Goal: Information Seeking & Learning: Check status

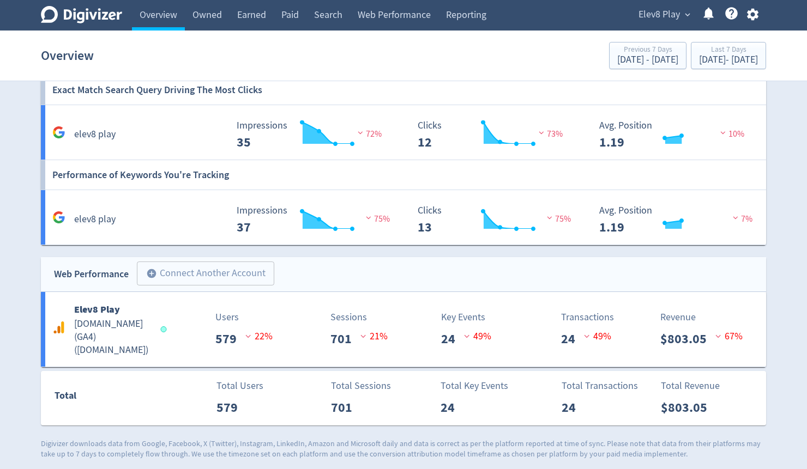
scroll to position [624, 0]
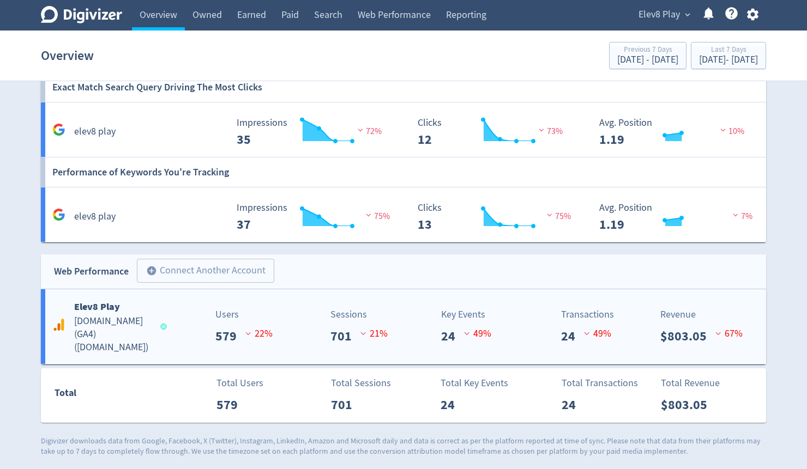
click at [108, 338] on h5 "elev8play.com.au (GA4) ( elev8play.com.au )" at bounding box center [112, 334] width 76 height 39
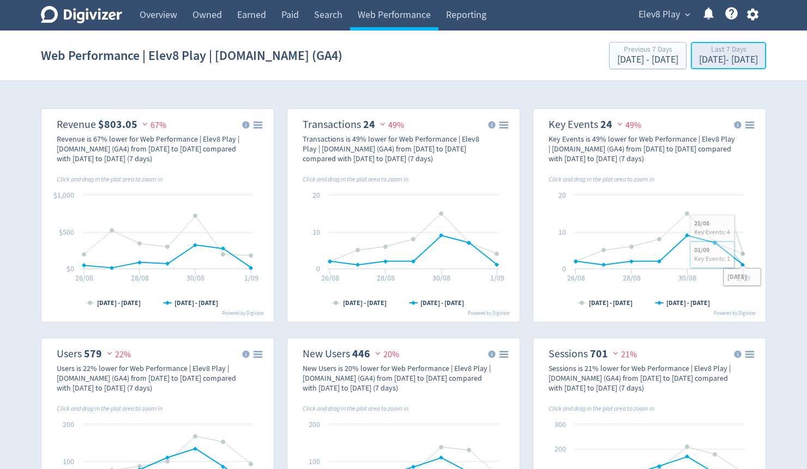
click at [724, 63] on div "Aug 26, 2025 - Sep 1, 2025" at bounding box center [728, 60] width 59 height 10
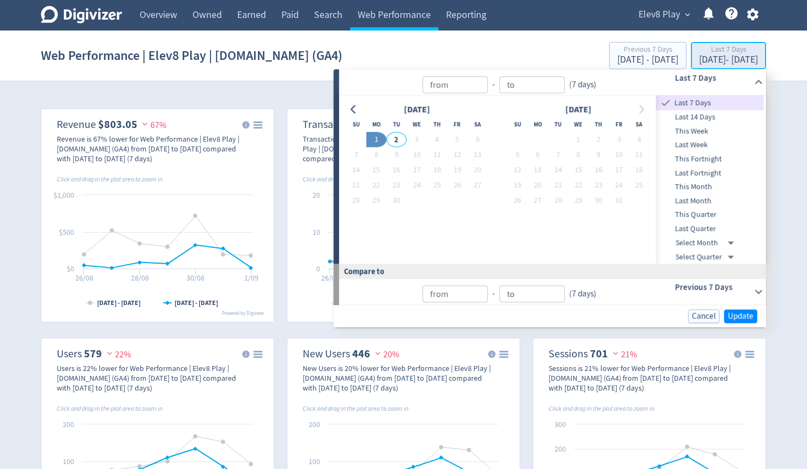
type input "Sep 02, 2025"
type input "[DATE]"
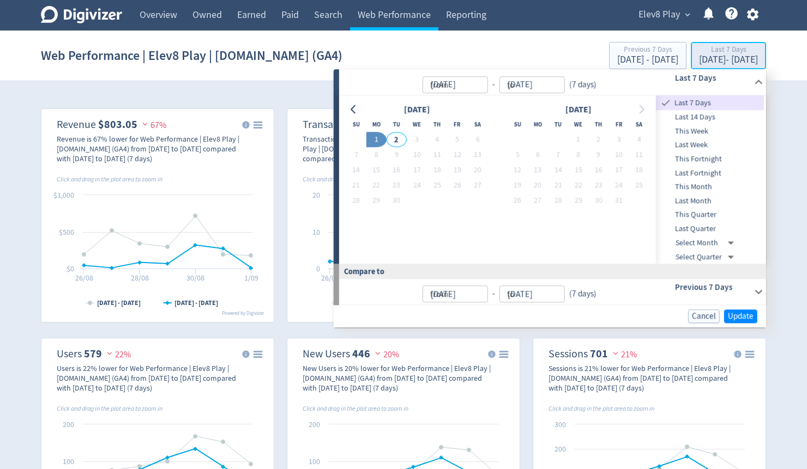
type input "Sep 01, 2025"
type input "[DATE]"
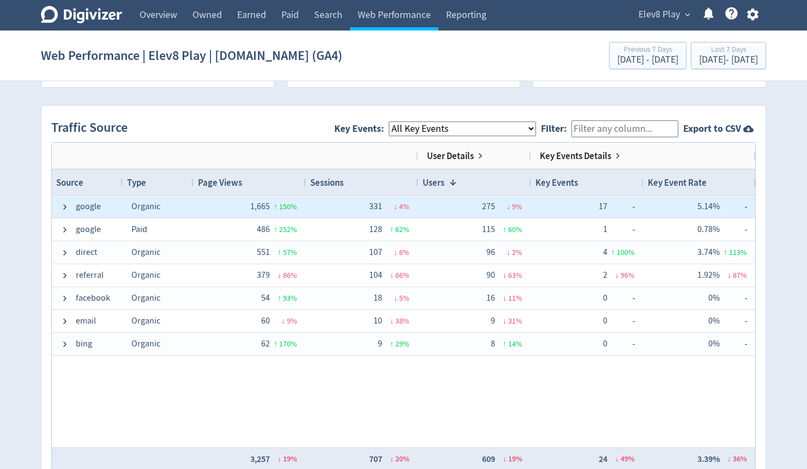
scroll to position [698, 0]
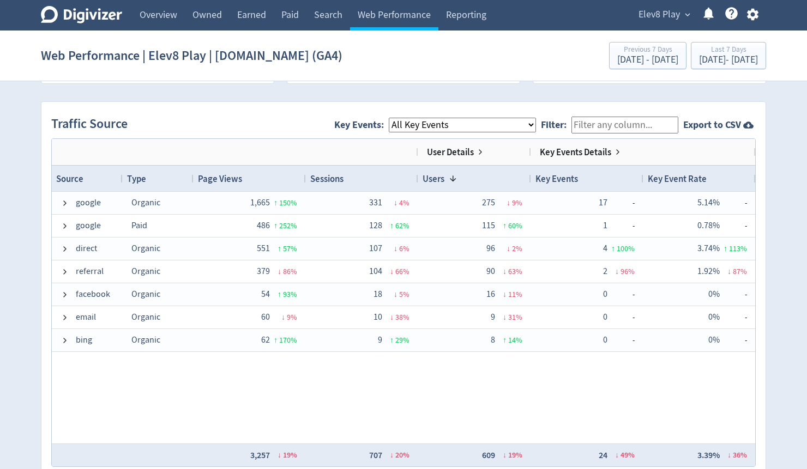
click at [441, 125] on select "All Key Events eCommerce purchase" at bounding box center [462, 125] width 147 height 15
click at [398, 118] on select "All Key Events eCommerce purchase" at bounding box center [462, 125] width 147 height 15
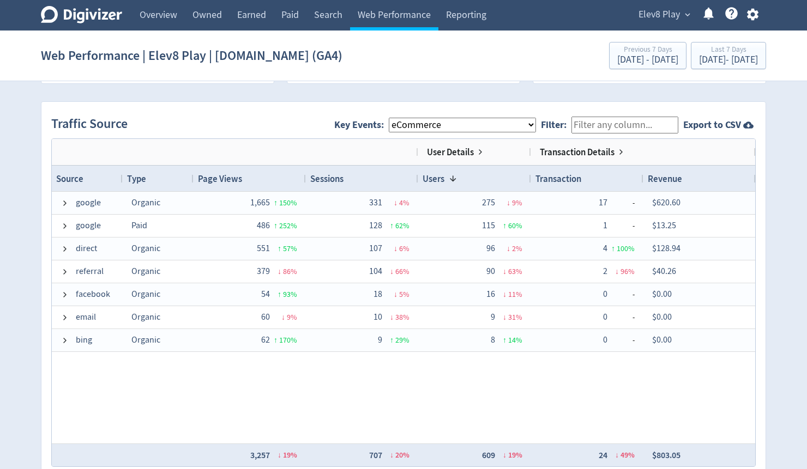
click at [441, 126] on select "All Key Events eCommerce purchase" at bounding box center [462, 125] width 147 height 15
select select "purchase"
click at [398, 118] on select "All Key Events eCommerce purchase" at bounding box center [462, 125] width 147 height 15
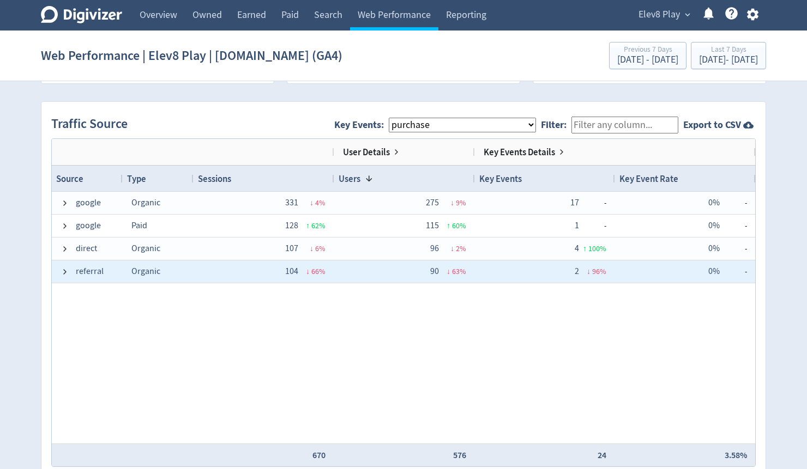
click at [660, 261] on div "0% -" at bounding box center [685, 271] width 123 height 21
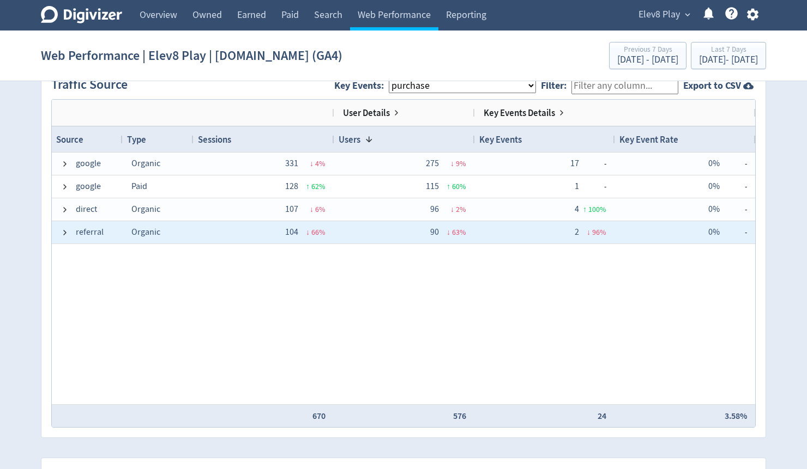
scroll to position [741, 0]
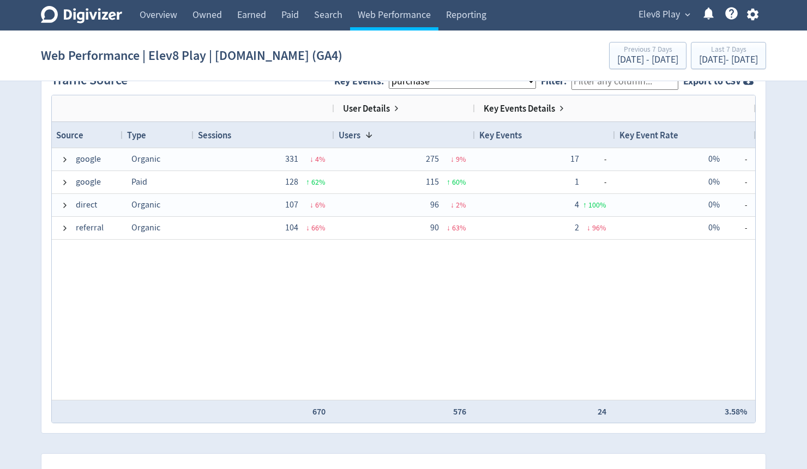
click at [766, 133] on div "Created with Highcharts 10.3.3 Chart context menu 19/08/25 - 25/08/25 26/08/25 …" at bounding box center [403, 99] width 745 height 1498
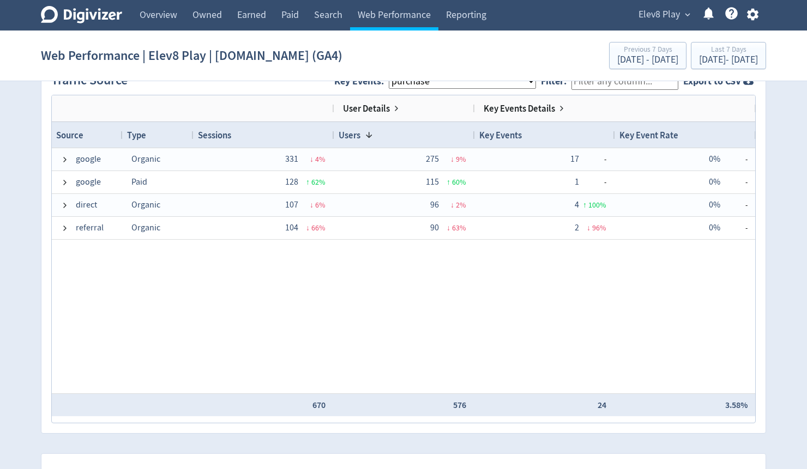
drag, startPoint x: 753, startPoint y: 132, endPoint x: 754, endPoint y: 140, distance: 7.1
click at [754, 140] on div at bounding box center [755, 135] width 4 height 26
drag, startPoint x: 755, startPoint y: 131, endPoint x: 755, endPoint y: 142, distance: 10.9
click at [755, 142] on div at bounding box center [755, 135] width 4 height 26
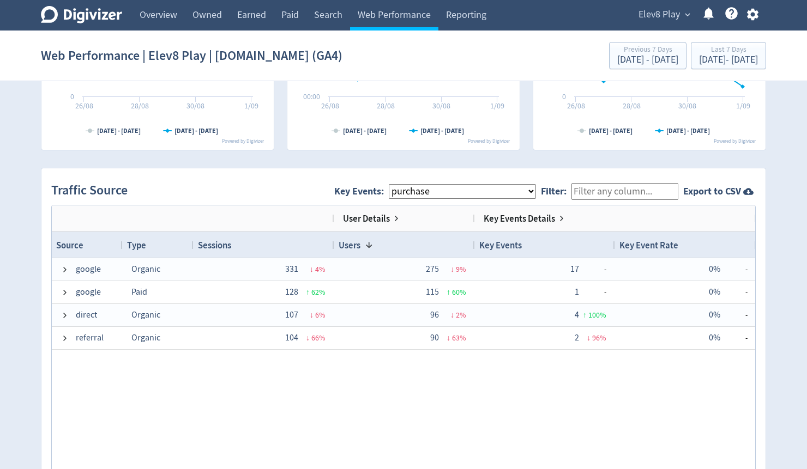
scroll to position [611, 0]
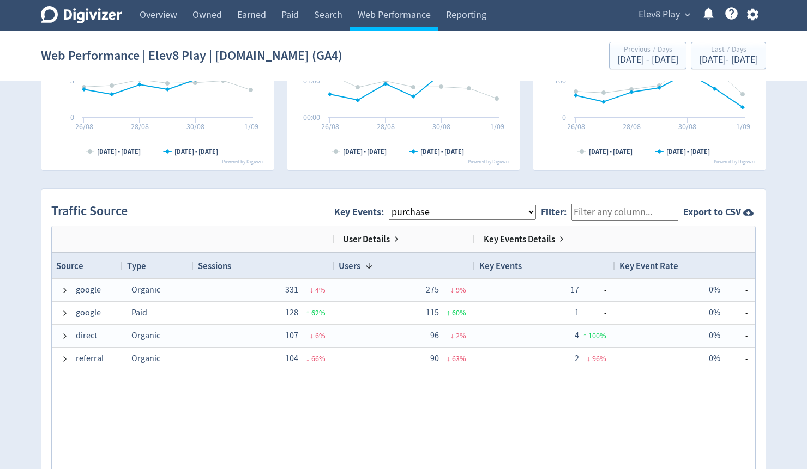
click at [434, 212] on select "All Key Events eCommerce purchase" at bounding box center [462, 212] width 147 height 15
click at [441, 214] on select "All Key Events eCommerce purchase" at bounding box center [462, 212] width 147 height 15
click at [485, 215] on select "All Key Events eCommerce purchase" at bounding box center [462, 212] width 147 height 15
click at [536, 210] on select "All Key Events eCommerce purchase" at bounding box center [462, 212] width 147 height 15
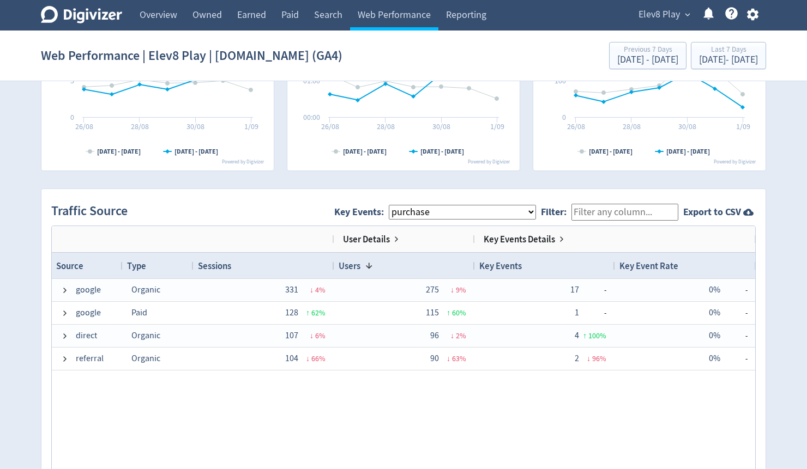
click at [536, 210] on select "All Key Events eCommerce purchase" at bounding box center [462, 212] width 147 height 15
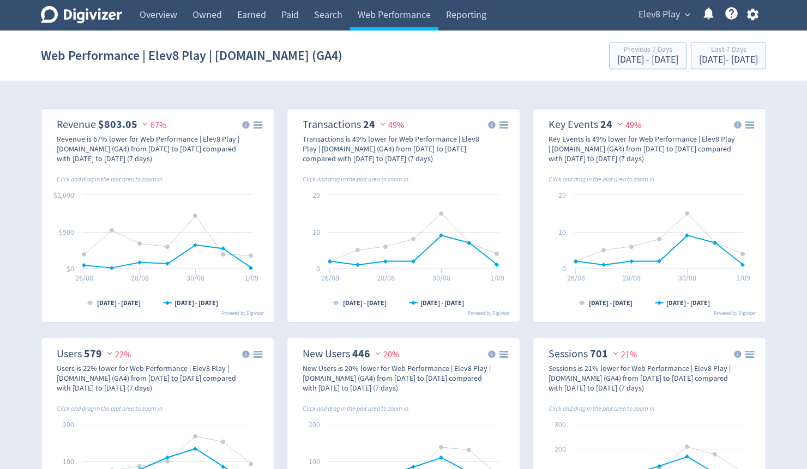
scroll to position [611, 0]
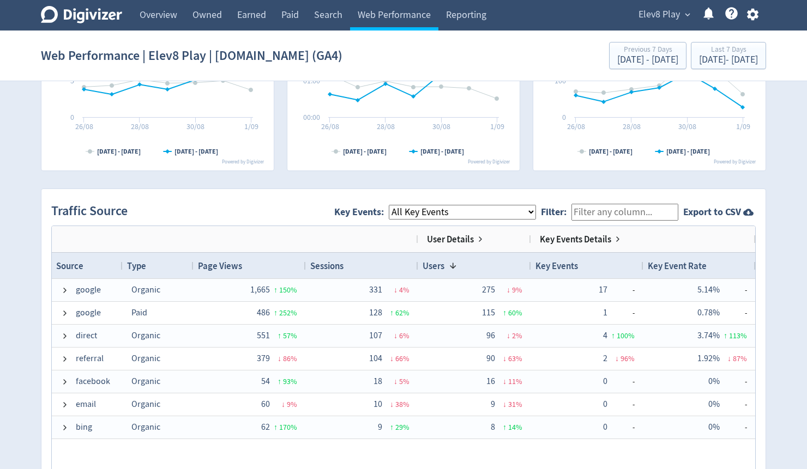
click at [469, 215] on select "All Key Events eCommerce purchase" at bounding box center [462, 212] width 147 height 15
select select "eCommerce"
click at [398, 205] on select "All Key Events eCommerce purchase" at bounding box center [462, 212] width 147 height 15
